Goal: Task Accomplishment & Management: Manage account settings

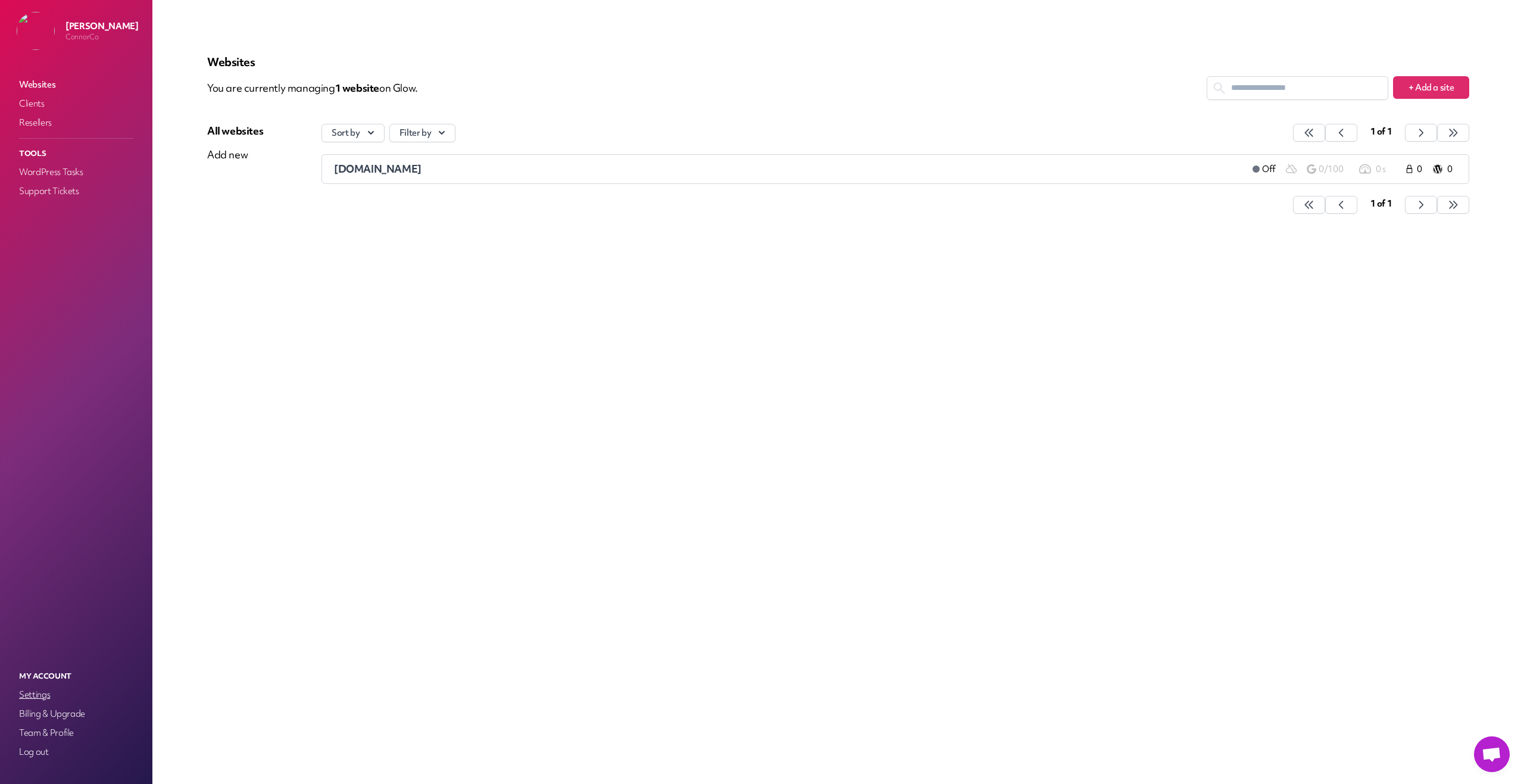
click at [37, 697] on link "Settings" at bounding box center [76, 694] width 119 height 17
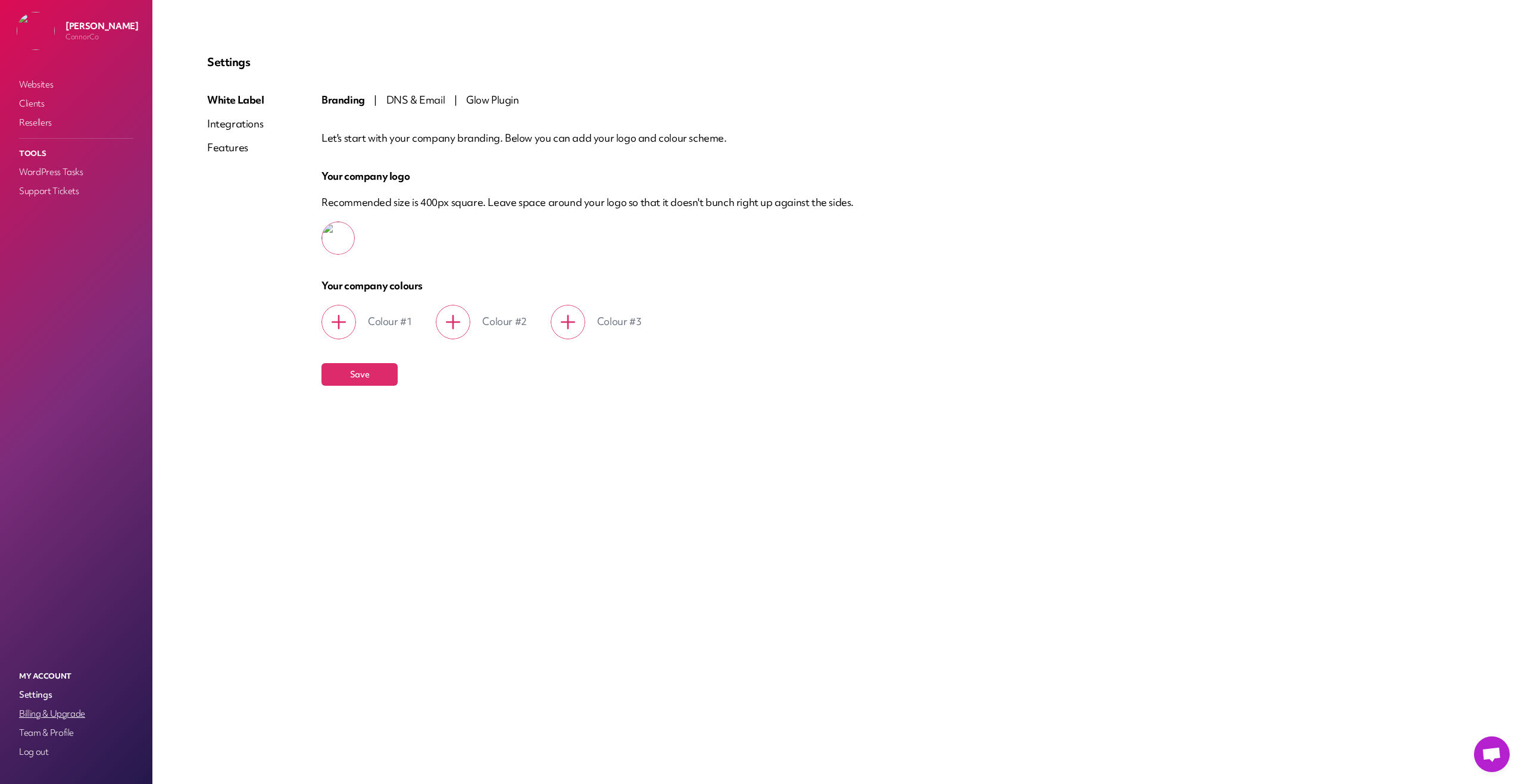
click at [50, 718] on link "Billing & Upgrade" at bounding box center [76, 713] width 119 height 17
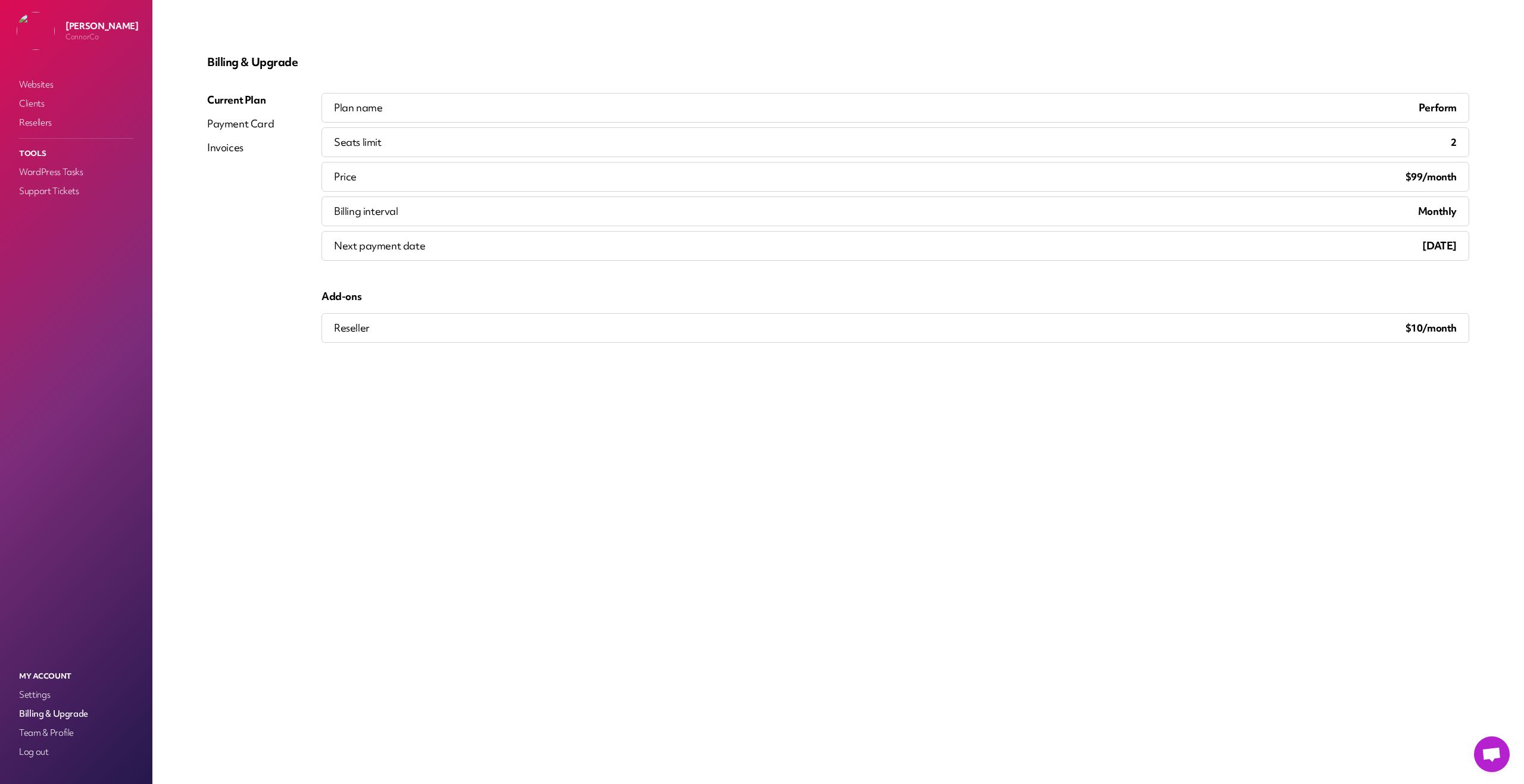
click at [227, 146] on div "Invoices" at bounding box center [225, 147] width 37 height 14
click at [247, 126] on div "Payment Card" at bounding box center [240, 124] width 67 height 14
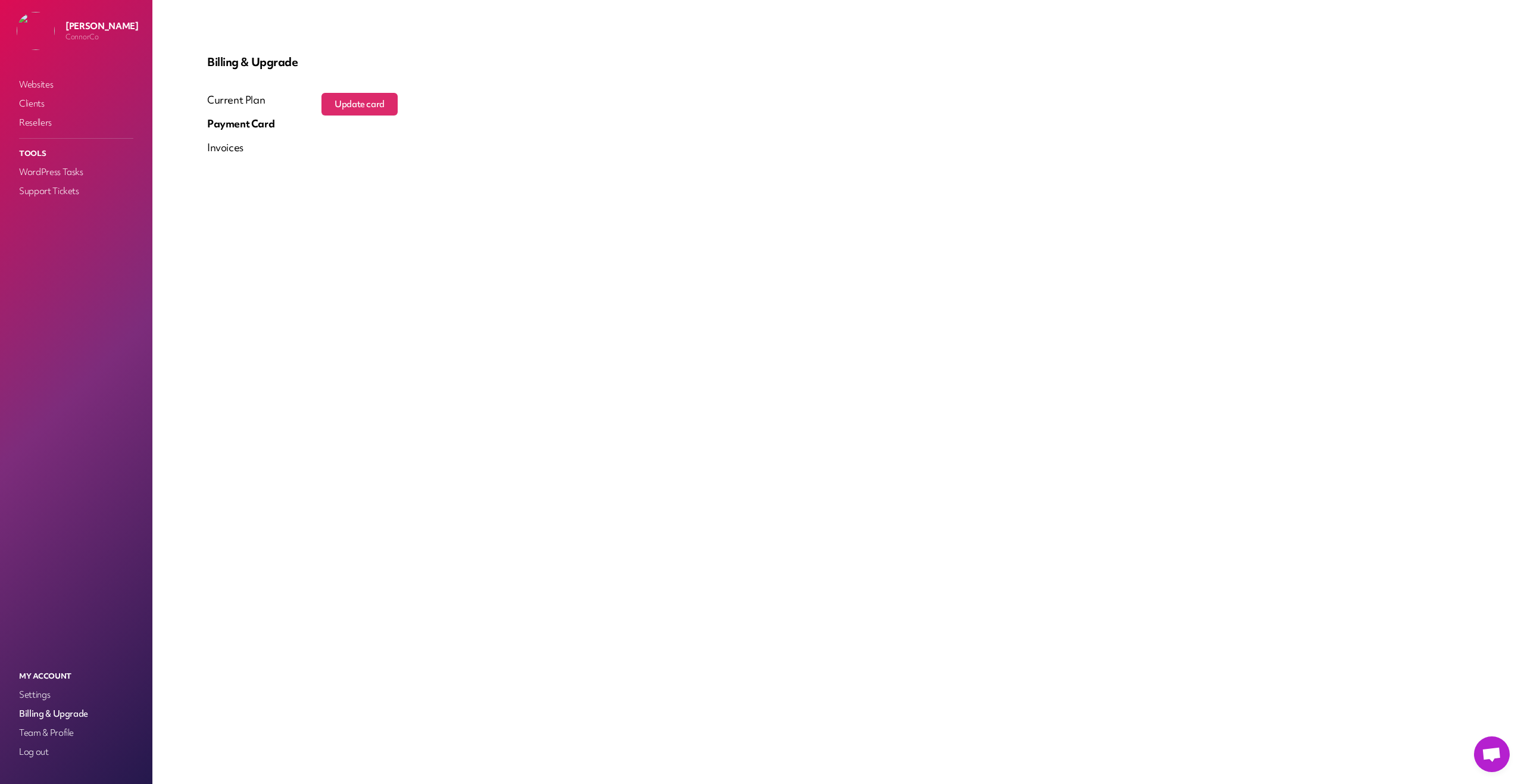
click at [238, 99] on div "Current Plan" at bounding box center [240, 100] width 67 height 14
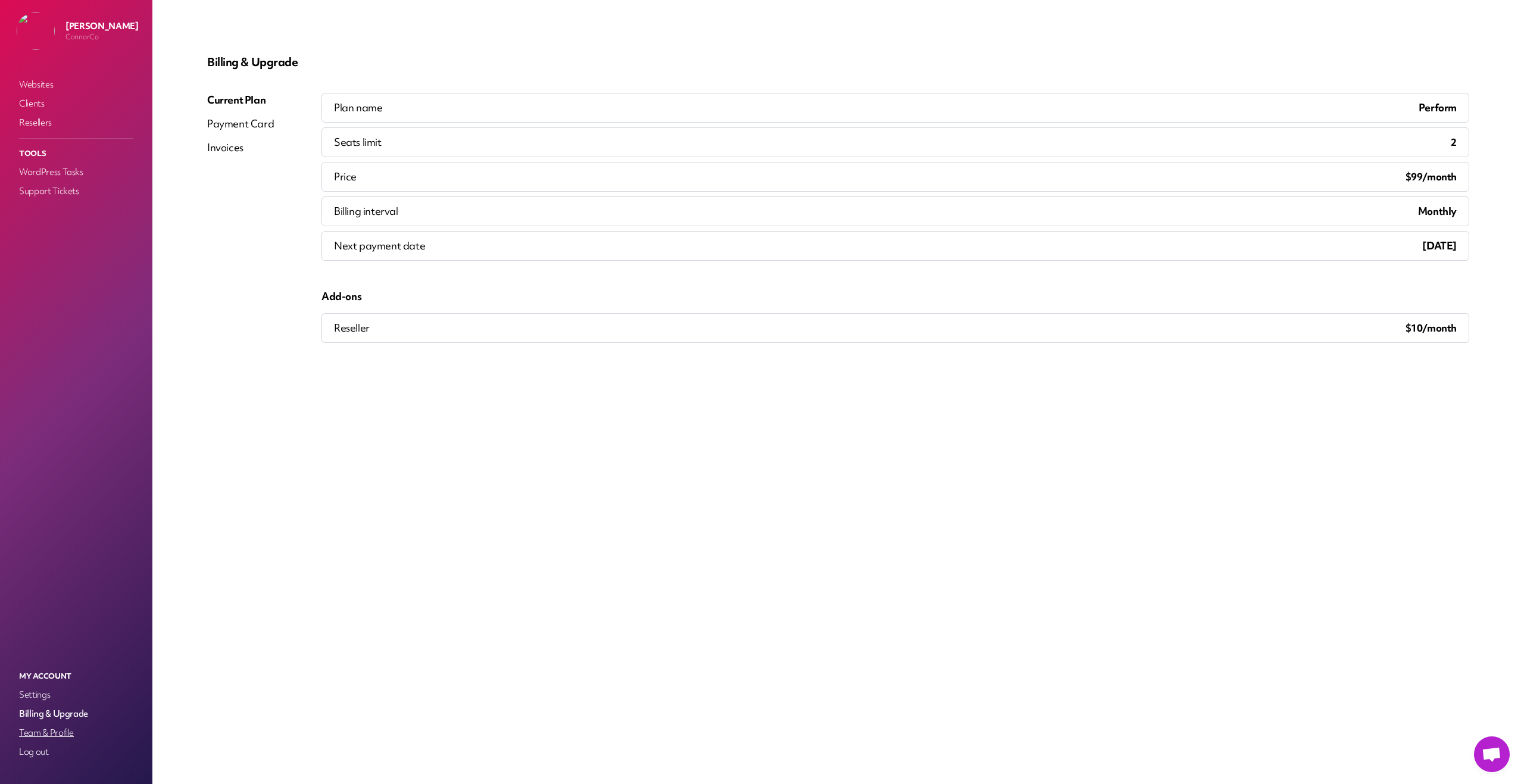
click at [64, 735] on link "Team & Profile" at bounding box center [76, 732] width 119 height 17
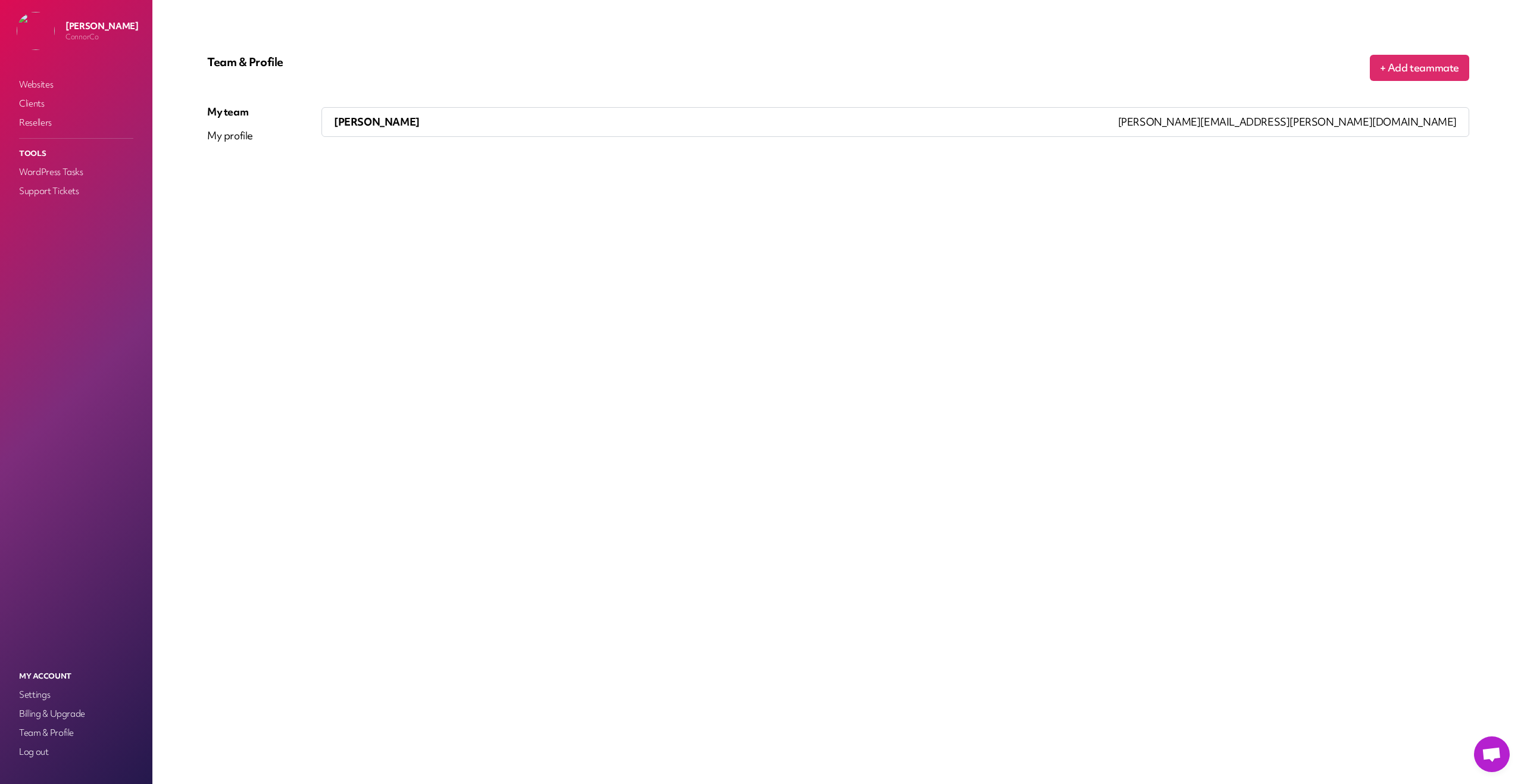
click at [231, 135] on div "My profile" at bounding box center [230, 136] width 46 height 14
select select "**********"
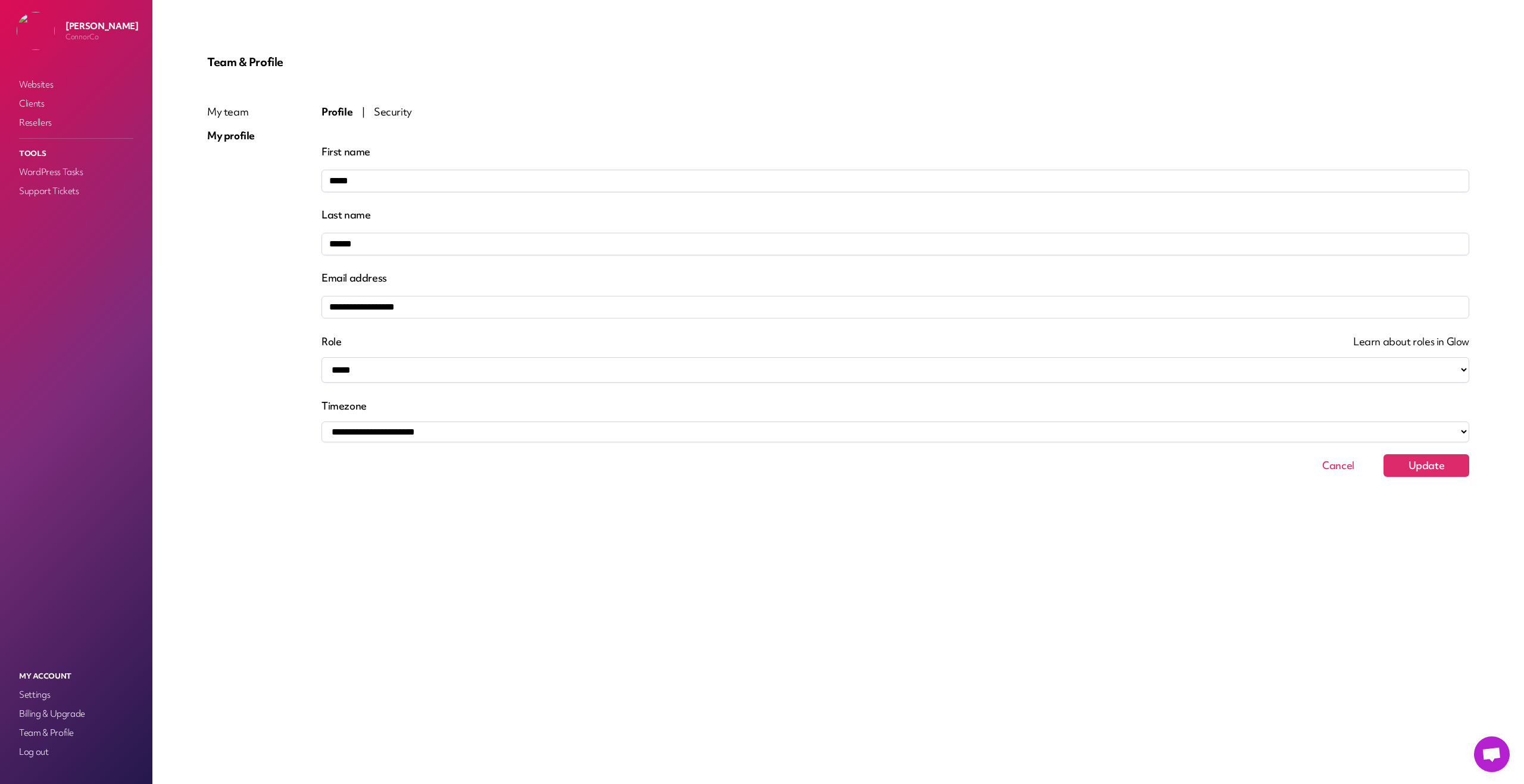
click at [383, 111] on span "Security" at bounding box center [393, 111] width 38 height 14
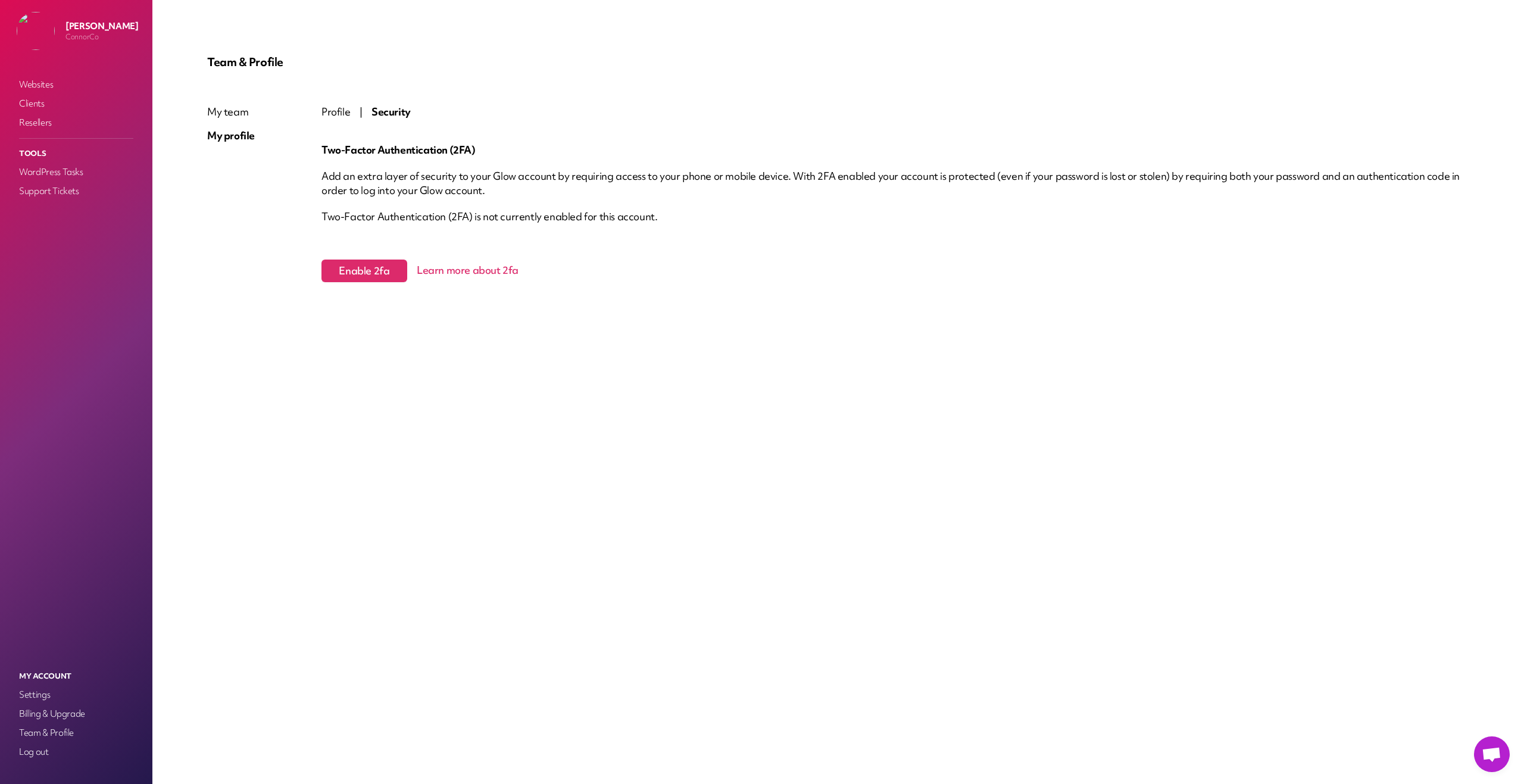
click at [234, 114] on div "My team" at bounding box center [231, 111] width 48 height 14
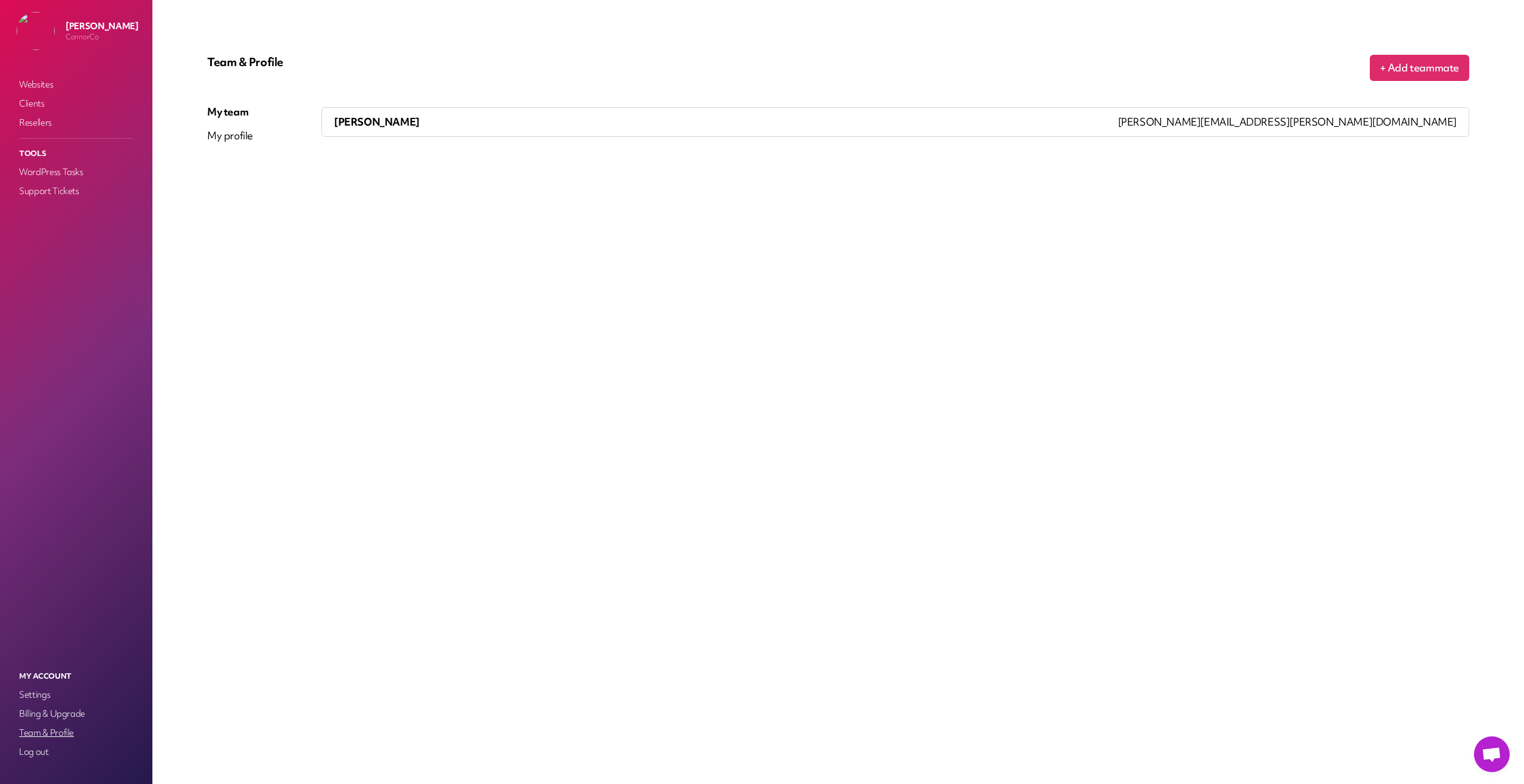
click at [69, 734] on link "Team & Profile" at bounding box center [76, 732] width 119 height 17
click at [61, 712] on link "Billing & Upgrade" at bounding box center [76, 713] width 119 height 17
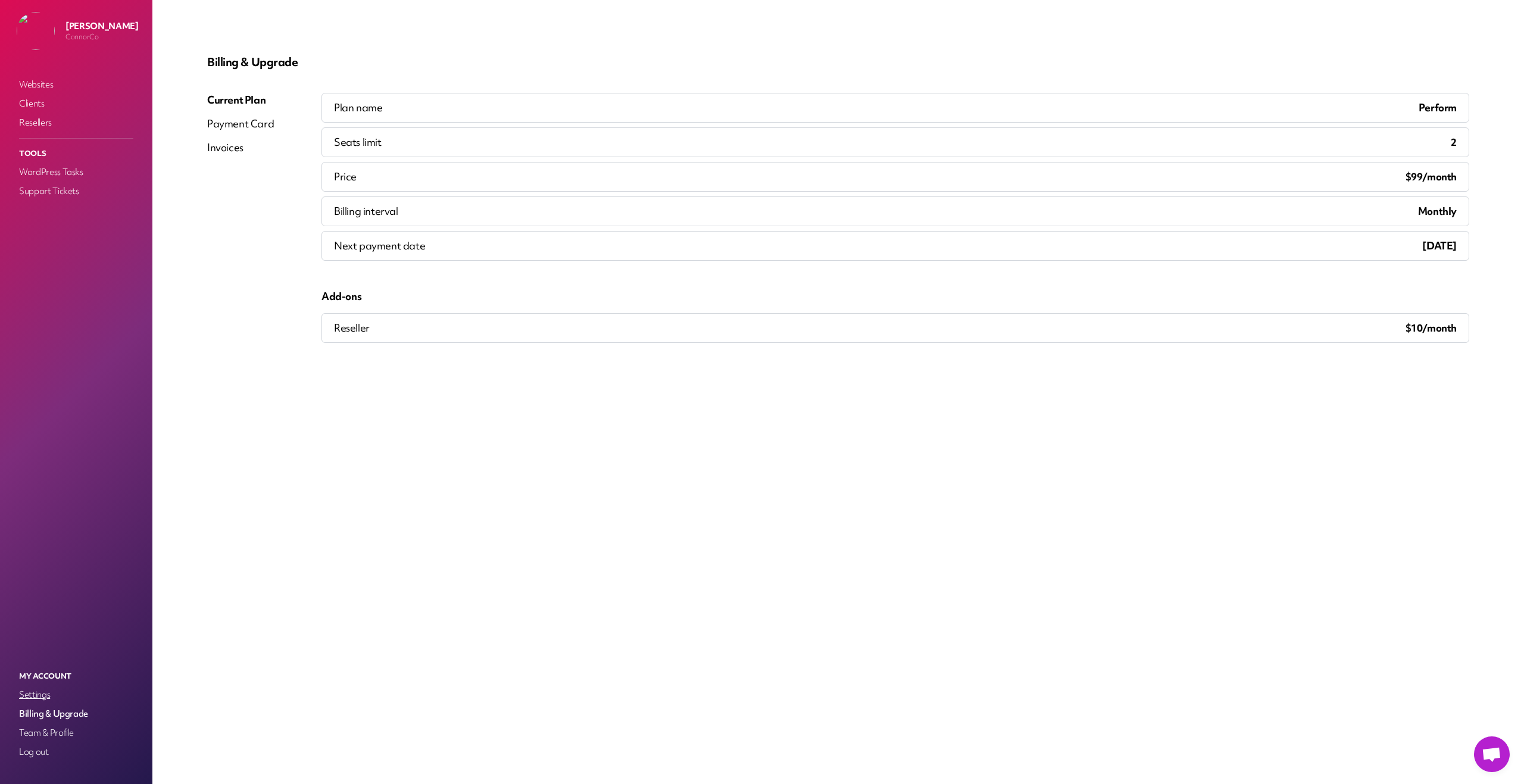
click at [43, 695] on link "Settings" at bounding box center [76, 694] width 119 height 17
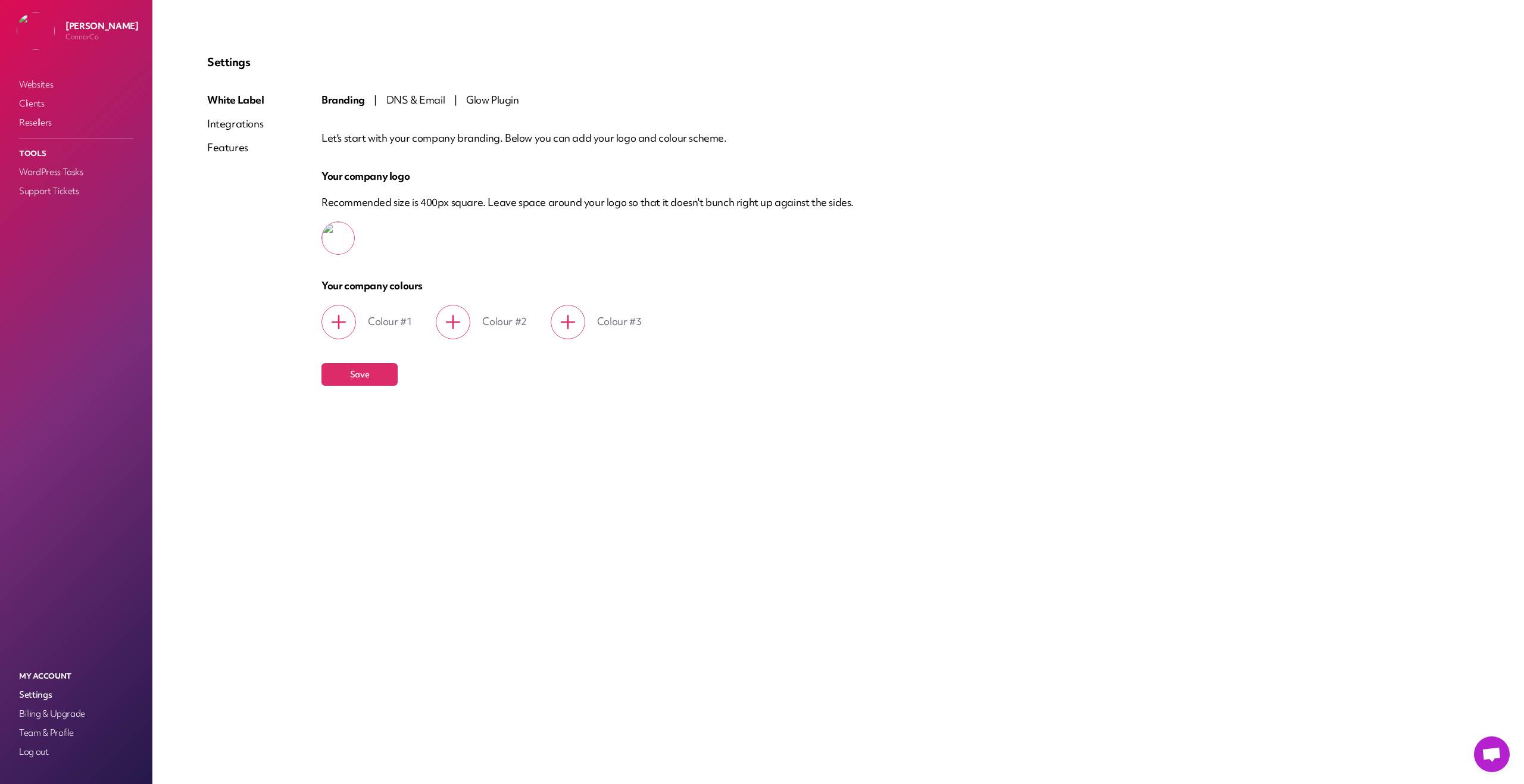
click at [229, 151] on div "Features" at bounding box center [236, 147] width 57 height 14
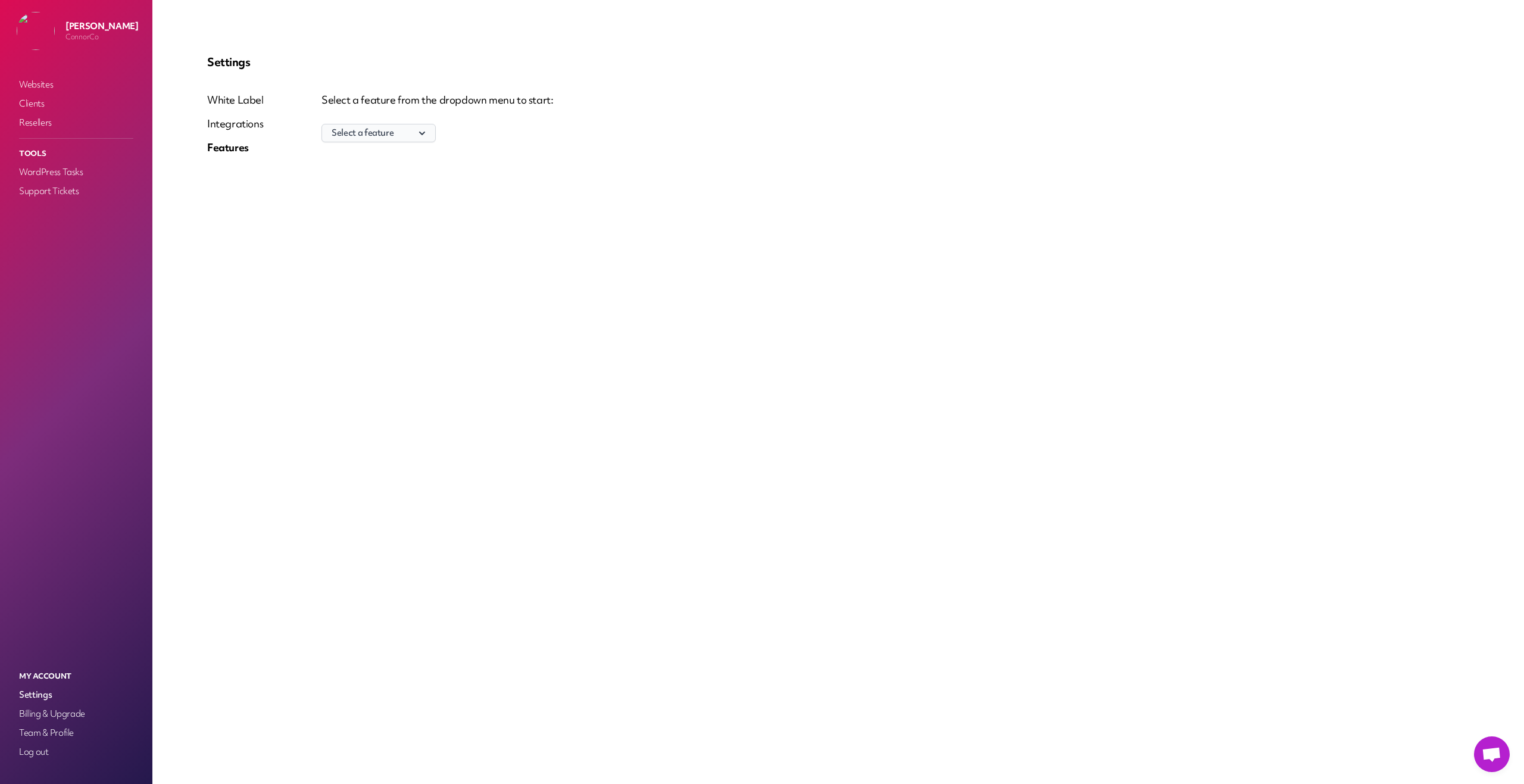
click at [419, 137] on icon "button" at bounding box center [422, 133] width 12 height 12
click at [571, 163] on div "Select a feature from the dropdown menu to start: Select a feature Support tick…" at bounding box center [895, 129] width 1147 height 71
click at [41, 718] on link "Billing & Upgrade" at bounding box center [76, 713] width 119 height 17
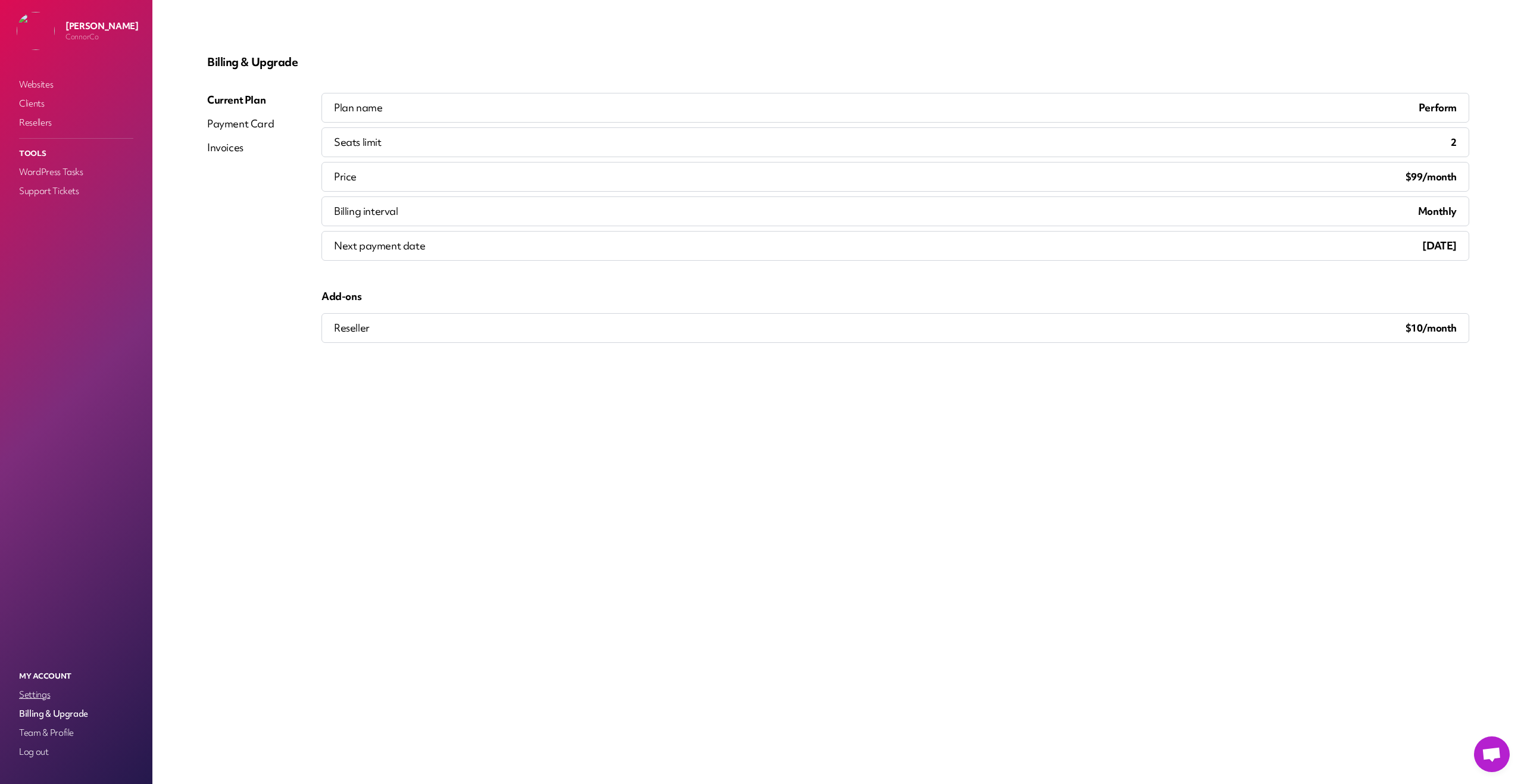
click at [37, 694] on link "Settings" at bounding box center [76, 694] width 119 height 17
